Goal: Task Accomplishment & Management: Use online tool/utility

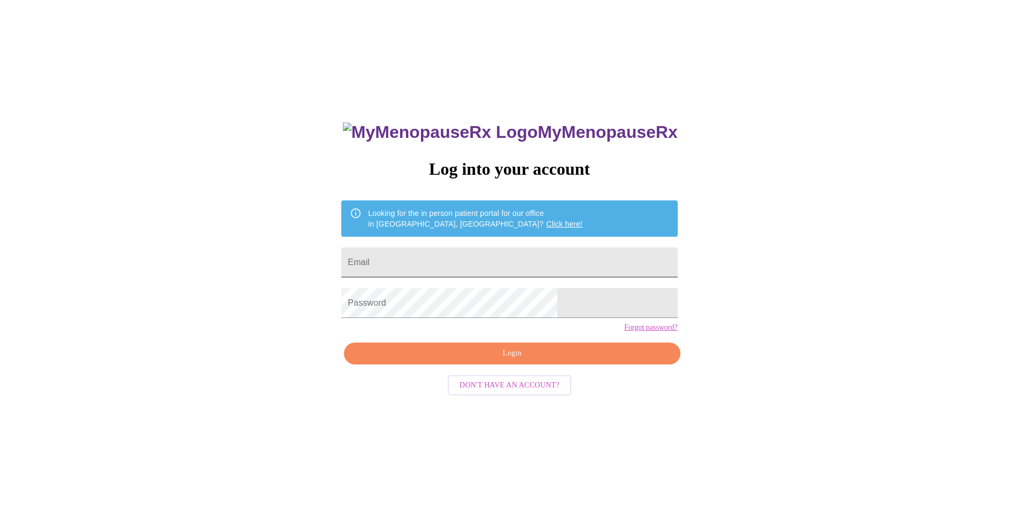
click at [449, 262] on input "Email" at bounding box center [509, 263] width 336 height 30
type input "[EMAIL_ADDRESS][DOMAIN_NAME]"
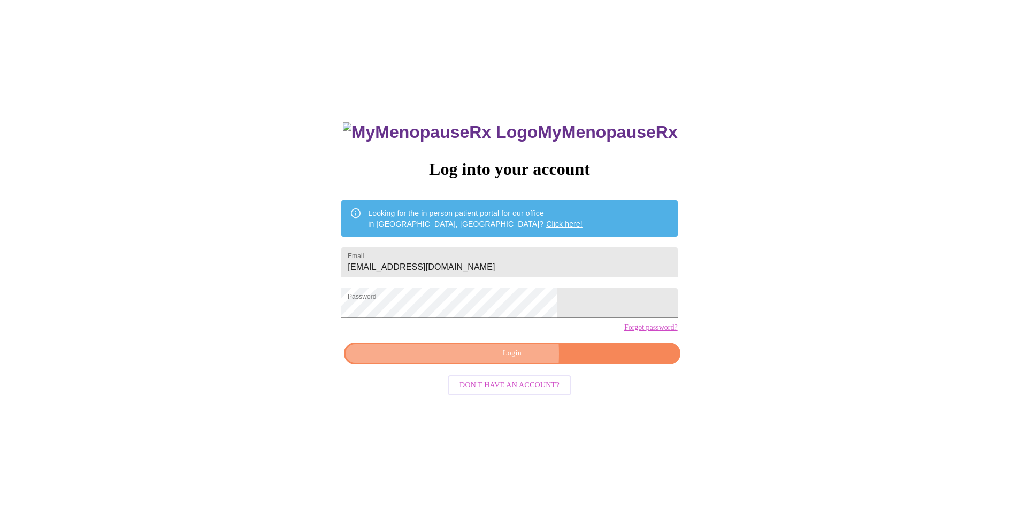
click at [464, 360] on span "Login" at bounding box center [511, 353] width 311 height 13
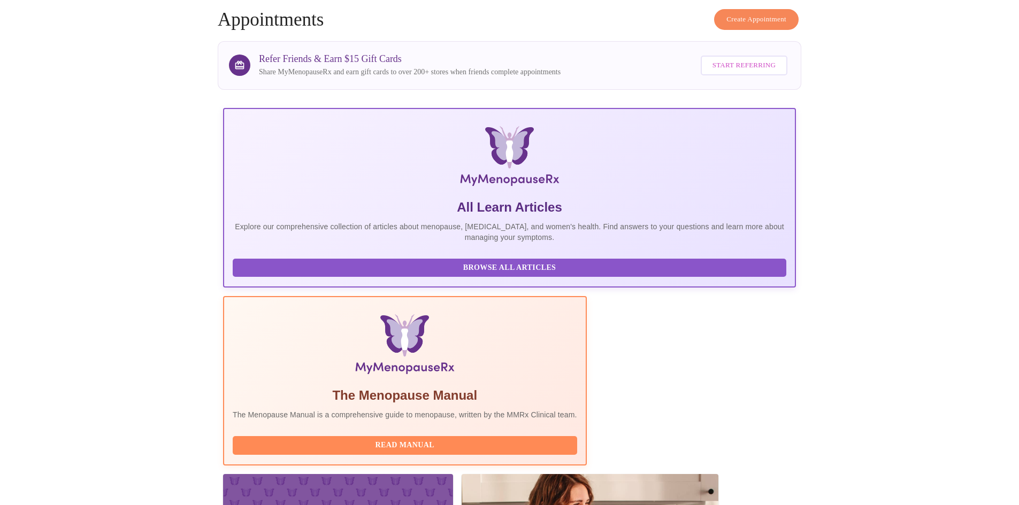
scroll to position [80, 0]
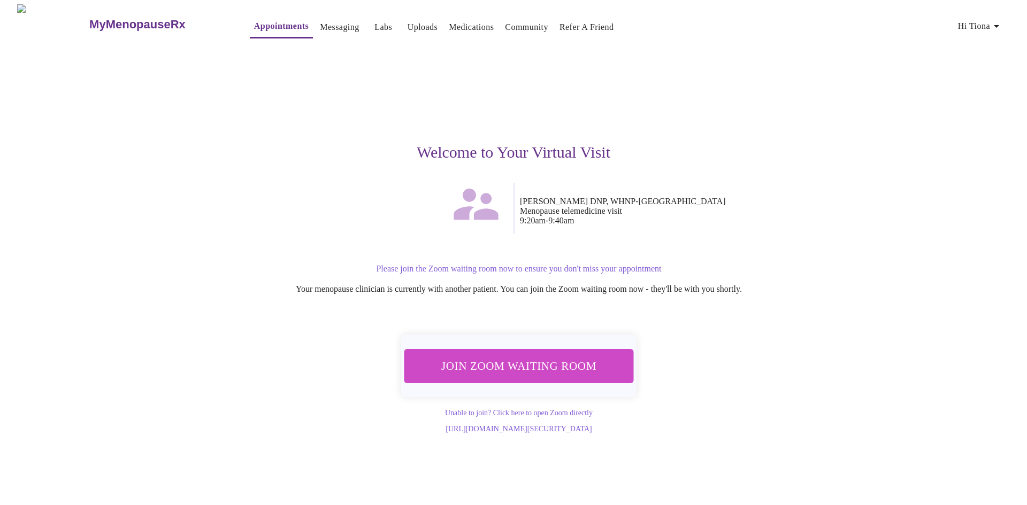
click at [529, 367] on span "Join Zoom Waiting Room" at bounding box center [518, 366] width 201 height 20
